Goal: Task Accomplishment & Management: Use online tool/utility

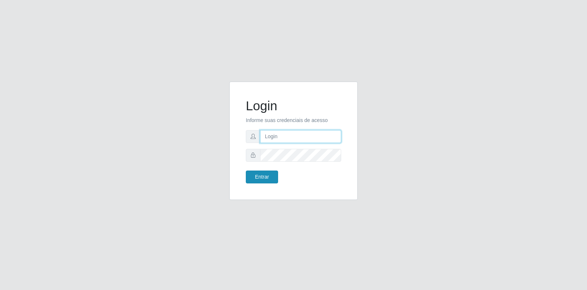
type input "[EMAIL_ADDRESS][DOMAIN_NAME]"
click at [275, 177] on button "Entrar" at bounding box center [262, 176] width 32 height 13
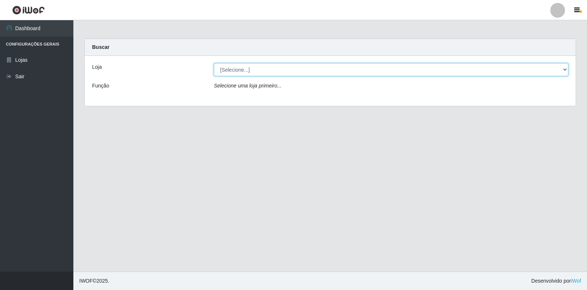
click at [252, 72] on select "[Selecione...] Atacado Vem - Loja 30 Laranjeiras Velha" at bounding box center [391, 69] width 354 height 13
select select "495"
click at [214, 63] on select "[Selecione...] Atacado Vem - Loja 30 Laranjeiras Velha" at bounding box center [391, 69] width 354 height 13
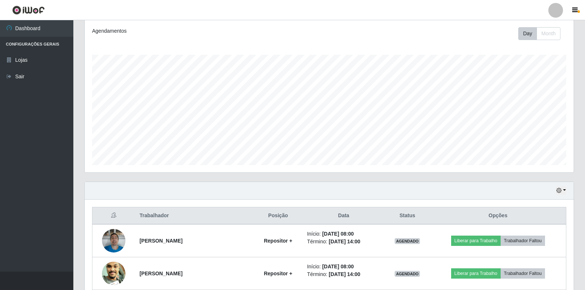
scroll to position [183, 0]
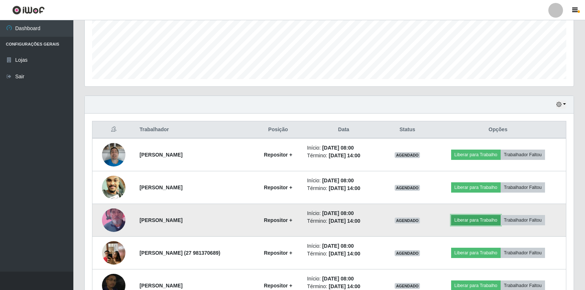
click at [468, 218] on button "Liberar para Trabalho" at bounding box center [476, 220] width 50 height 10
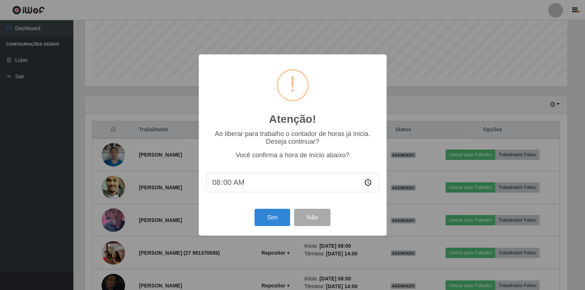
scroll to position [152, 485]
click at [275, 217] on button "Sim" at bounding box center [273, 216] width 36 height 17
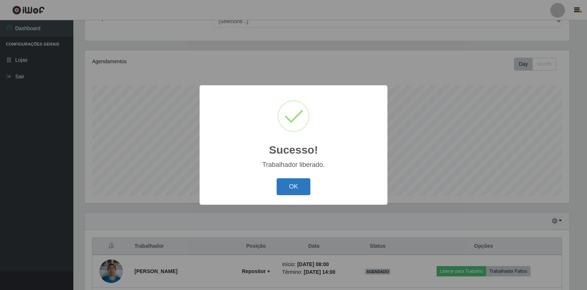
click at [300, 185] on button "OK" at bounding box center [294, 186] width 34 height 17
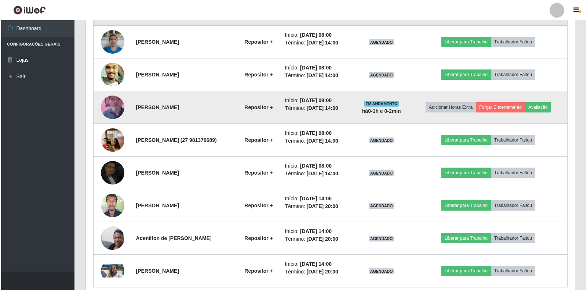
scroll to position [255, 0]
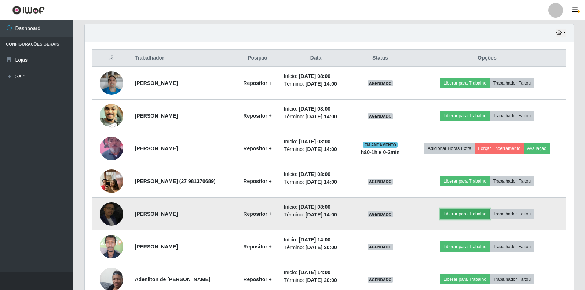
click at [469, 214] on button "Liberar para Trabalho" at bounding box center [465, 213] width 50 height 10
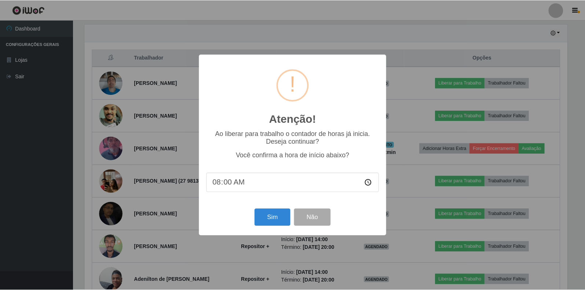
scroll to position [152, 485]
click at [261, 213] on button "Sim" at bounding box center [273, 216] width 36 height 17
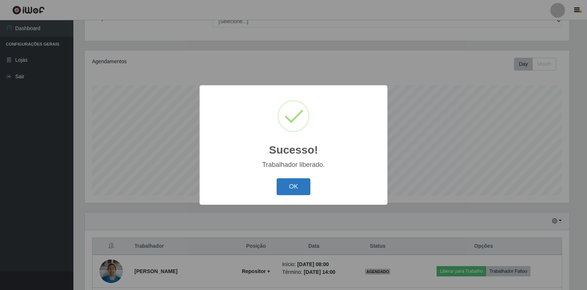
click at [302, 186] on button "OK" at bounding box center [294, 186] width 34 height 17
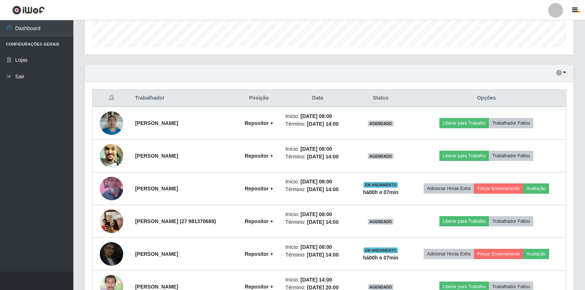
scroll to position [287, 0]
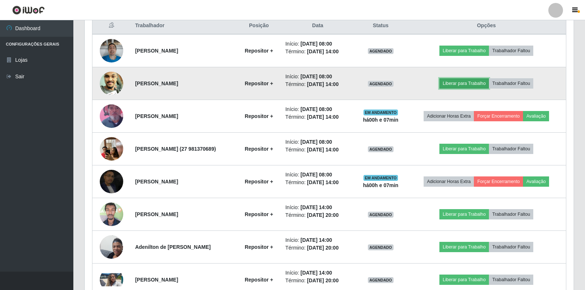
click at [458, 81] on button "Liberar para Trabalho" at bounding box center [465, 83] width 50 height 10
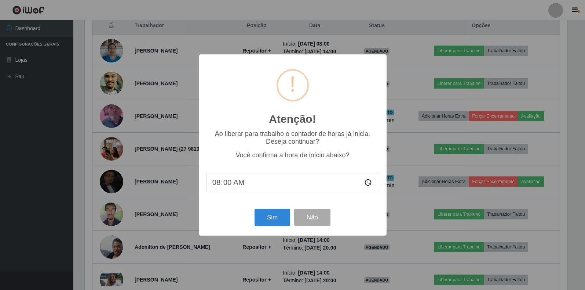
scroll to position [152, 485]
type input "08:07"
click at [285, 210] on button "Sim" at bounding box center [273, 216] width 36 height 17
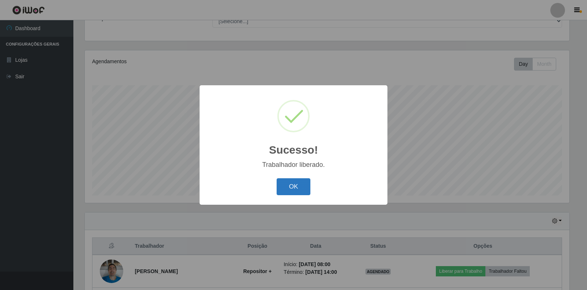
click at [281, 187] on button "OK" at bounding box center [294, 186] width 34 height 17
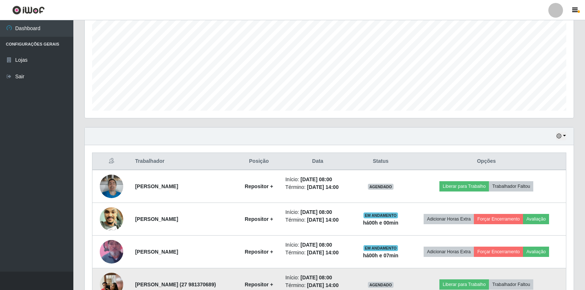
scroll to position [220, 0]
